Goal: Entertainment & Leisure: Browse casually

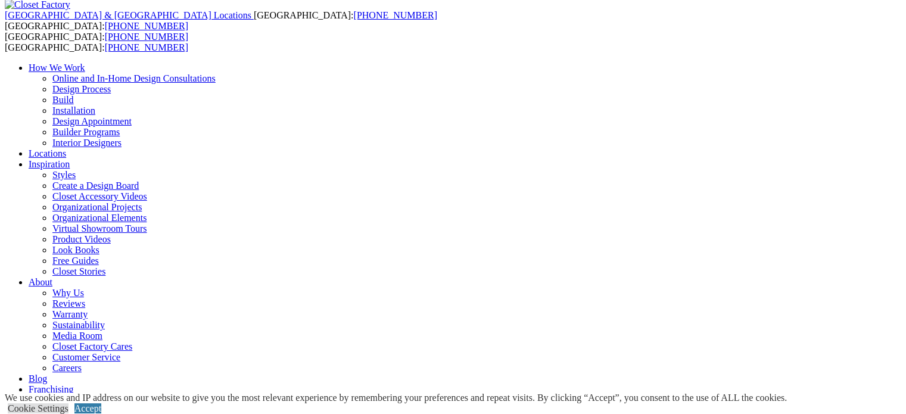
scroll to position [223, 0]
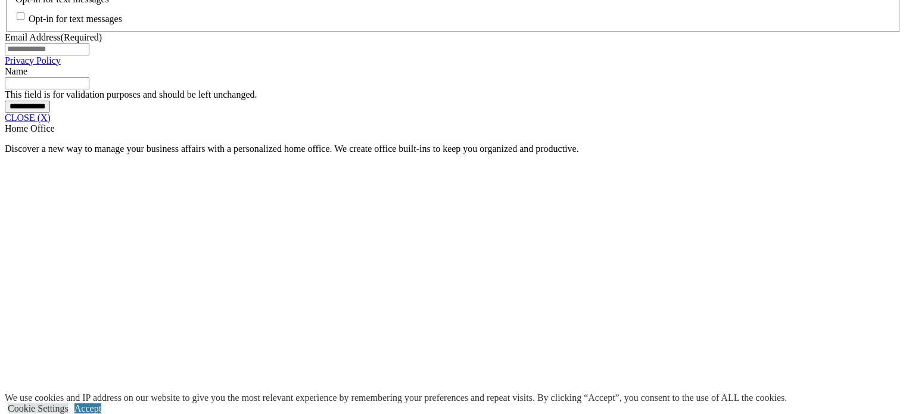
scroll to position [1013, 0]
